Goal: Communication & Community: Connect with others

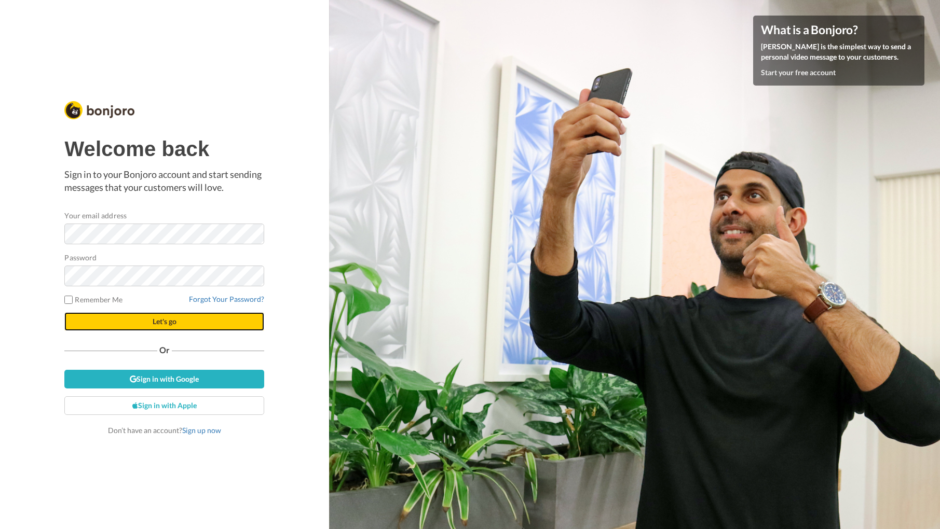
click at [166, 323] on span "Let's go" at bounding box center [165, 321] width 24 height 9
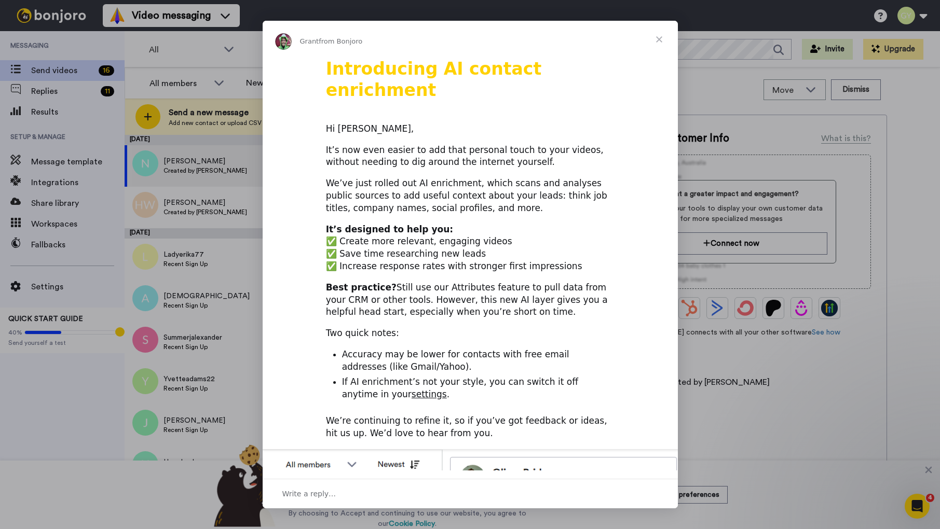
click at [664, 38] on span "Close" at bounding box center [658, 39] width 37 height 37
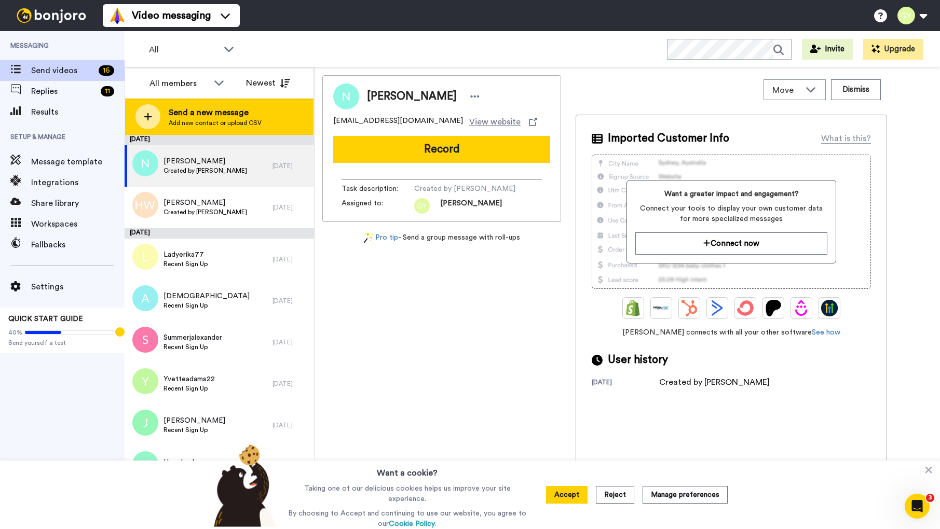
click at [228, 115] on span "Send a new message" at bounding box center [215, 112] width 93 height 12
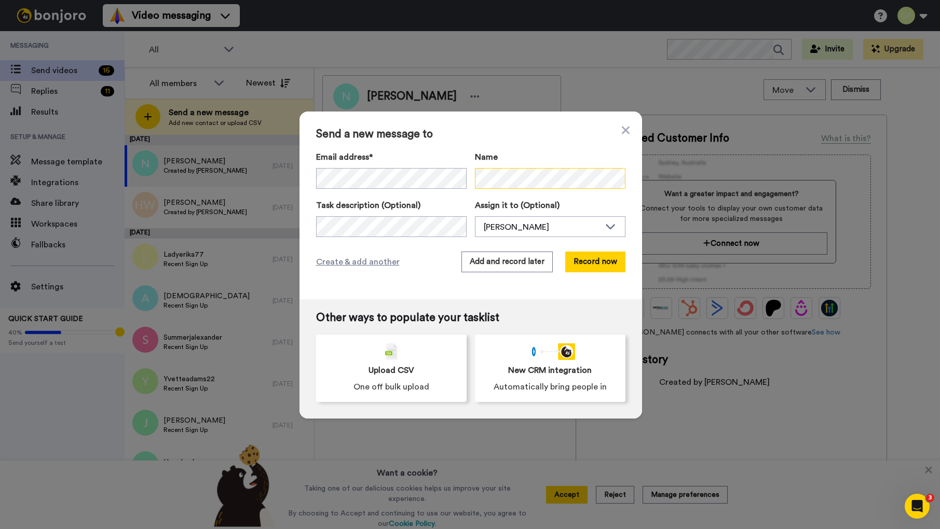
click at [454, 178] on div "Email address* No search result for ‘ molly@developwell.org ’ Name" at bounding box center [470, 171] width 309 height 40
click at [587, 262] on button "Record now" at bounding box center [595, 262] width 60 height 21
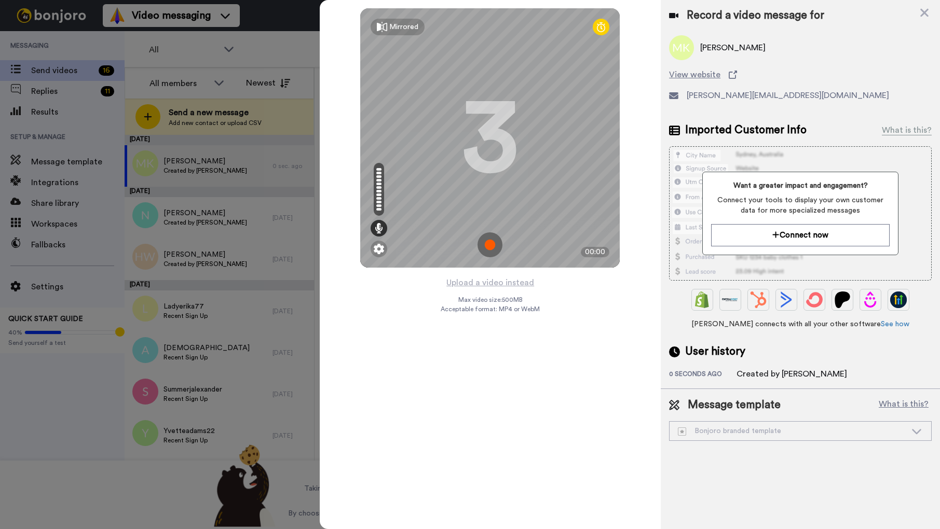
click at [490, 244] on img at bounding box center [489, 244] width 25 height 25
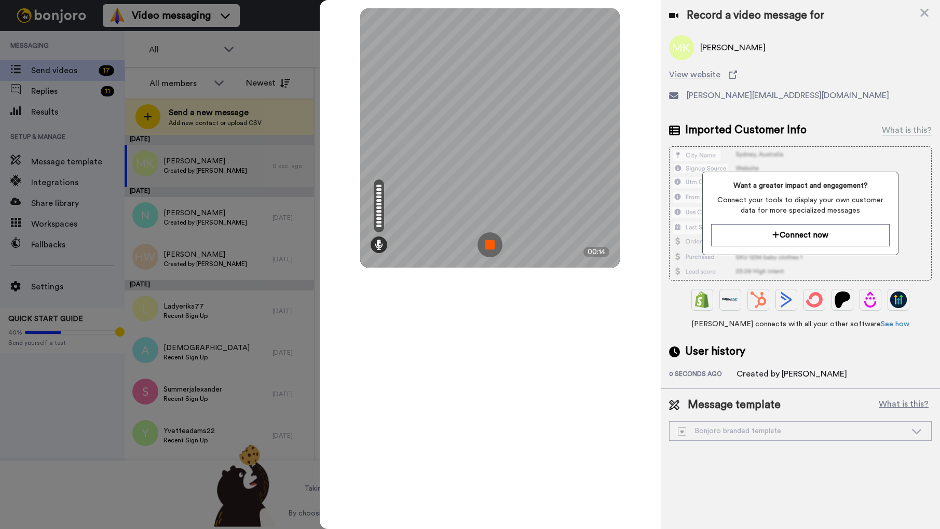
click at [485, 240] on img at bounding box center [489, 244] width 25 height 25
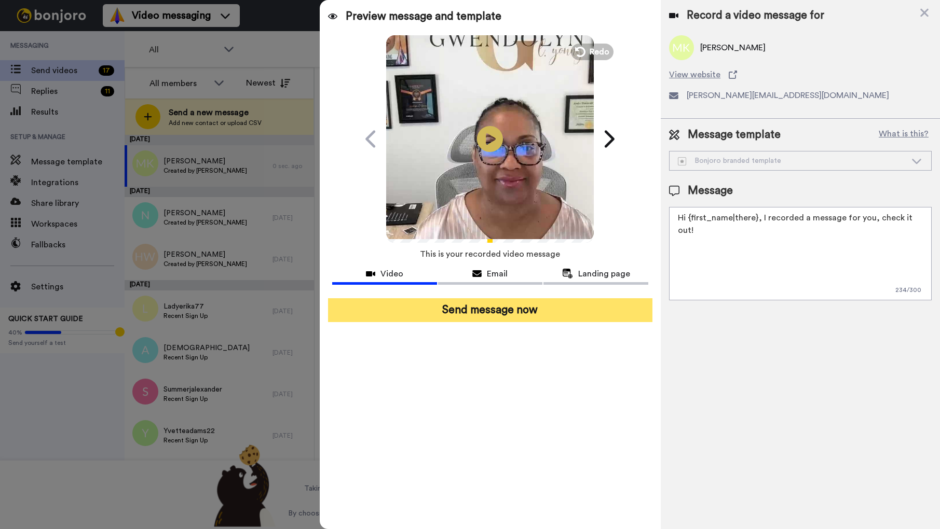
click at [506, 311] on button "Send message now" at bounding box center [490, 310] width 324 height 24
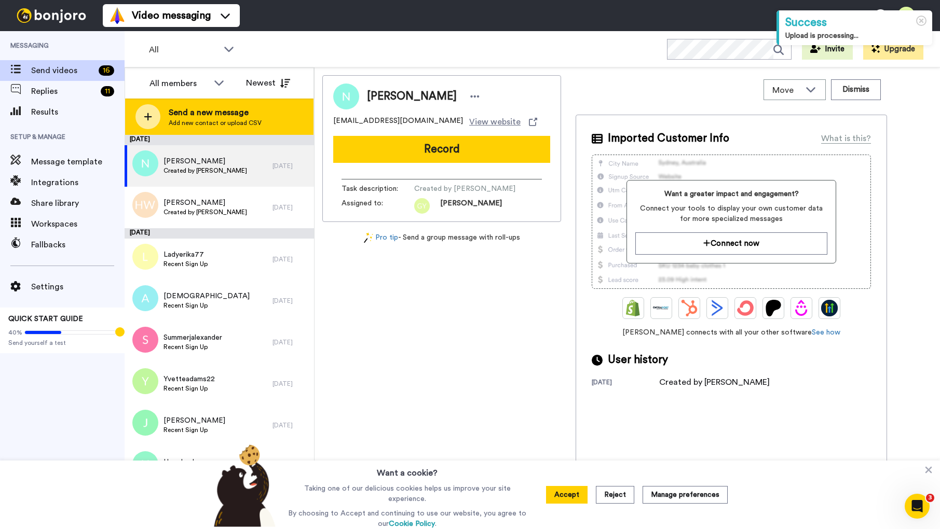
click at [227, 119] on span "Add new contact or upload CSV" at bounding box center [215, 123] width 93 height 8
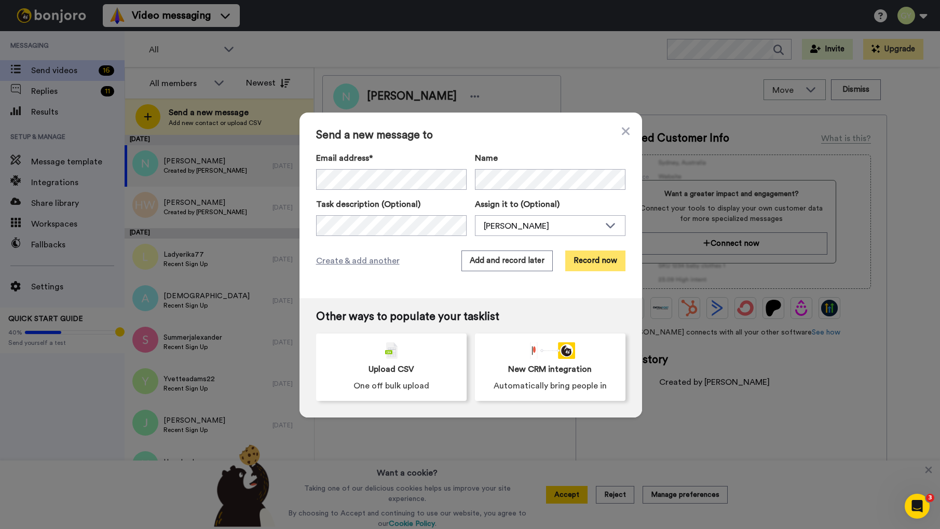
click at [591, 268] on button "Record now" at bounding box center [595, 261] width 60 height 21
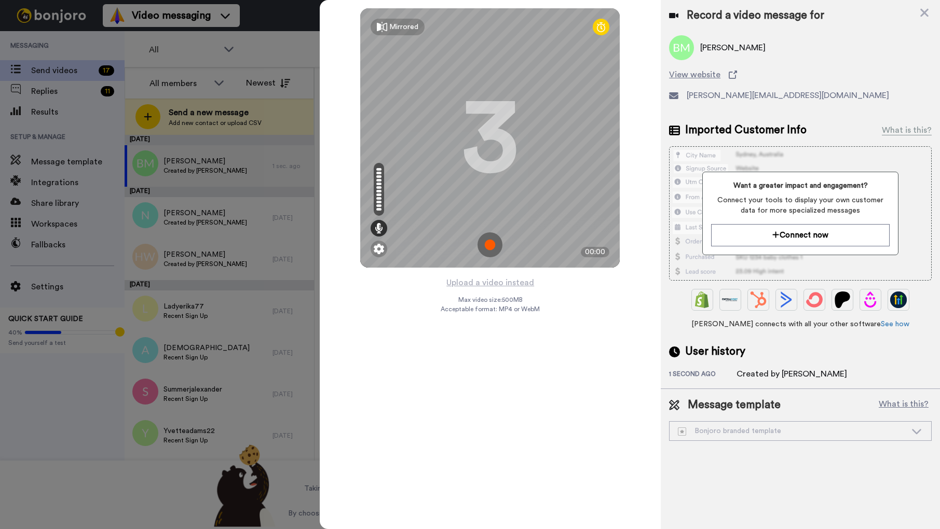
click at [490, 248] on img at bounding box center [489, 244] width 25 height 25
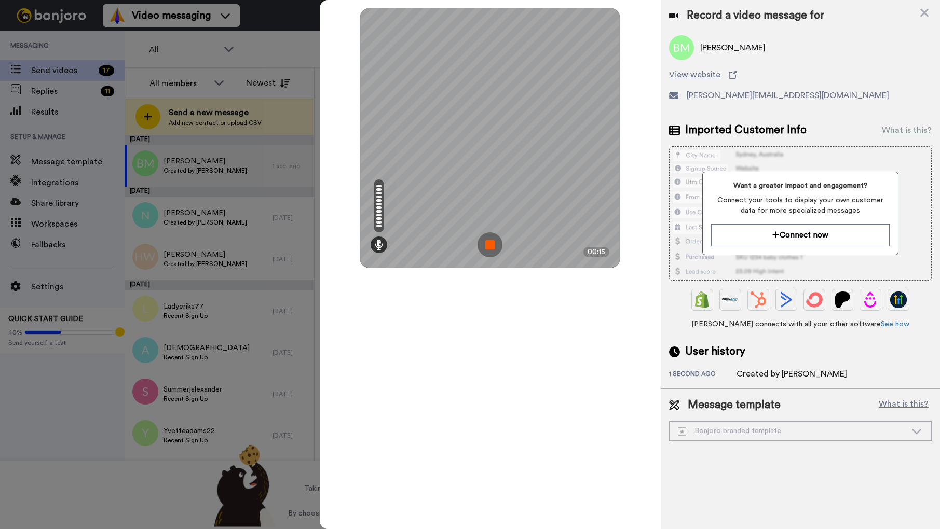
click at [490, 248] on img at bounding box center [489, 244] width 25 height 25
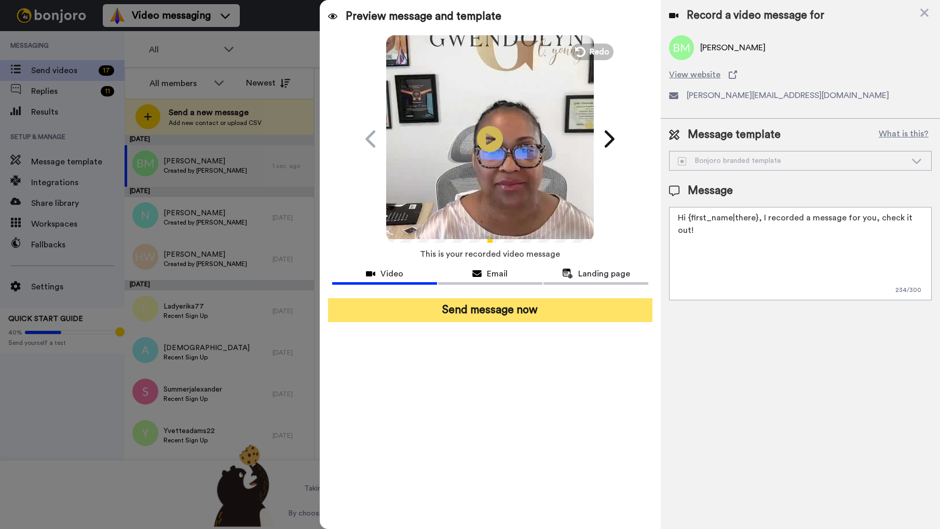
click at [484, 311] on button "Send message now" at bounding box center [490, 310] width 324 height 24
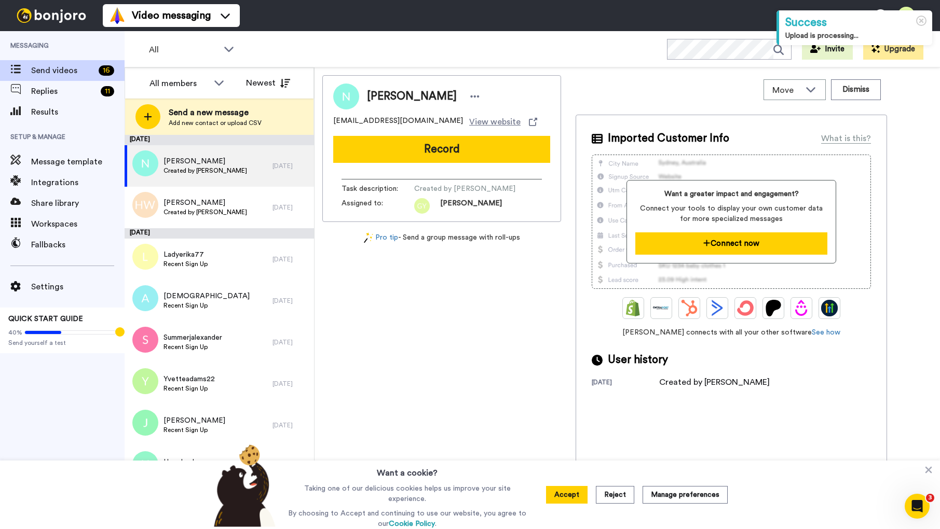
click at [721, 239] on button "Connect now" at bounding box center [730, 243] width 191 height 22
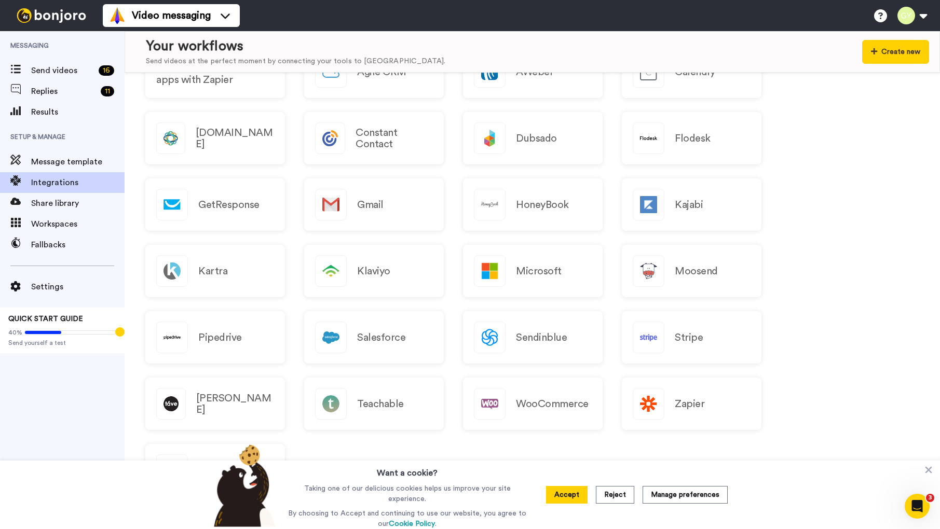
scroll to position [609, 0]
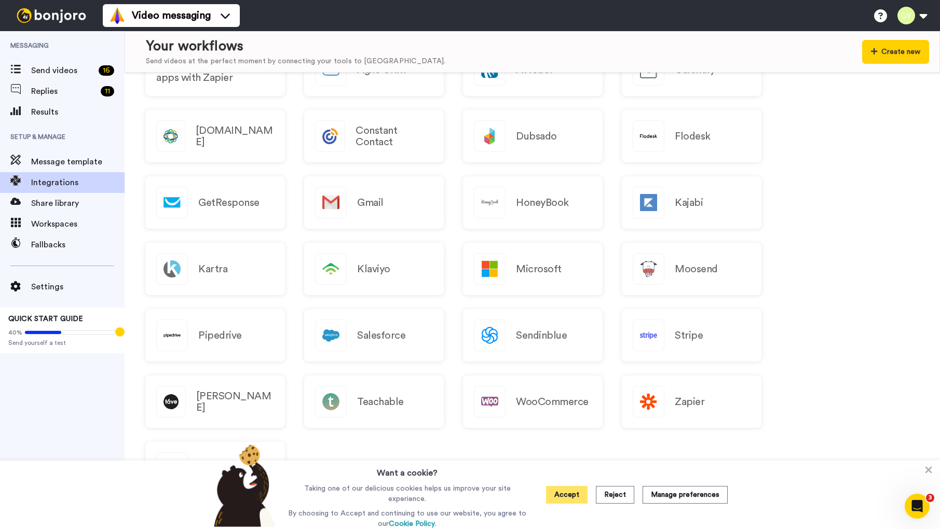
click at [557, 492] on button "Accept" at bounding box center [567, 495] width 42 height 18
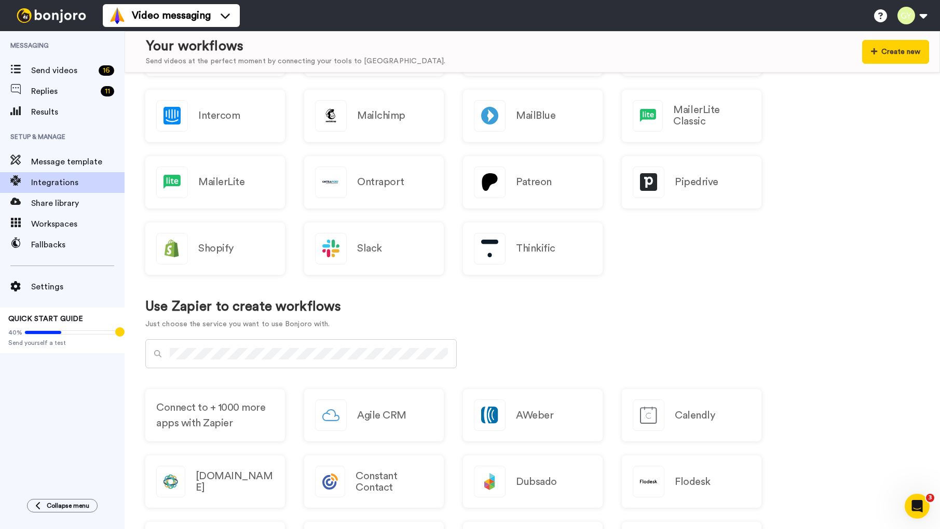
scroll to position [0, 0]
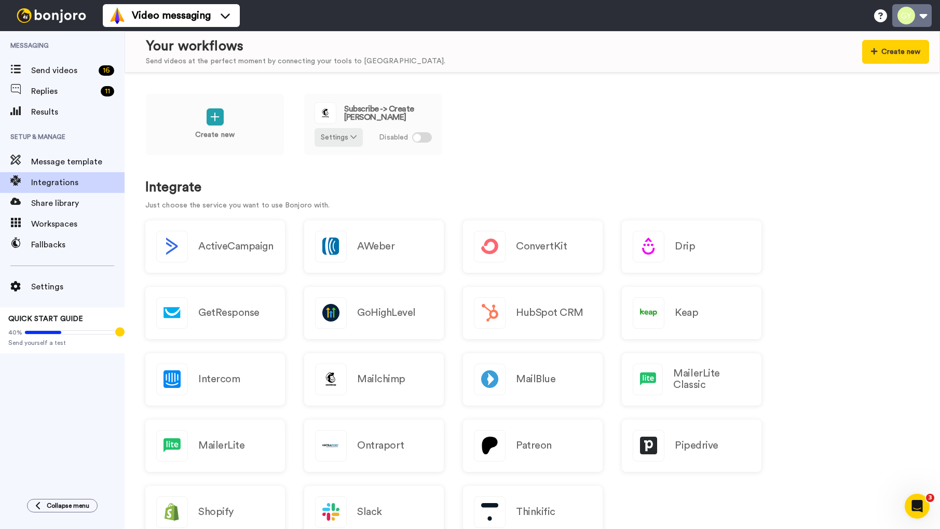
click at [918, 16] on button at bounding box center [911, 15] width 39 height 23
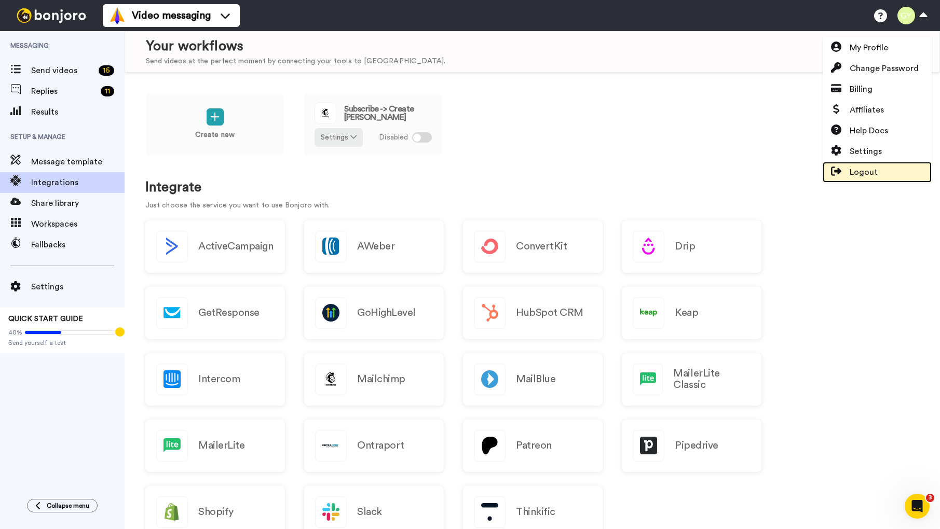
click at [868, 169] on span "Logout" at bounding box center [863, 172] width 28 height 12
